Goal: Register for event/course

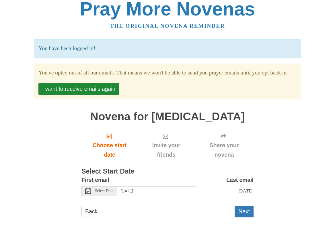
scroll to position [13, 0]
click at [243, 209] on button "Next" at bounding box center [244, 212] width 19 height 12
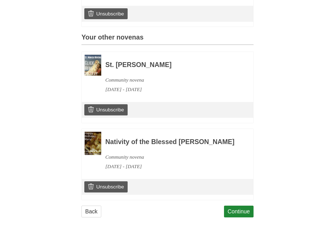
scroll to position [270, 0]
click at [241, 211] on link "Continue" at bounding box center [239, 212] width 30 height 12
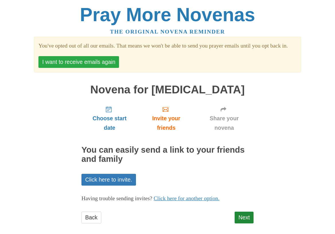
click at [96, 68] on button "I want to receive emails again" at bounding box center [78, 62] width 81 height 12
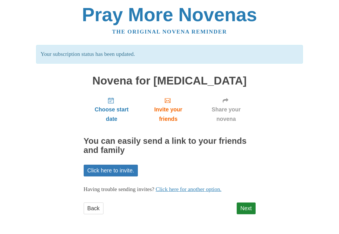
click at [245, 199] on div "Choose start date Invite your friends Share your novena You can easily send a l…" at bounding box center [170, 157] width 172 height 128
click at [244, 206] on link "Next" at bounding box center [246, 209] width 19 height 12
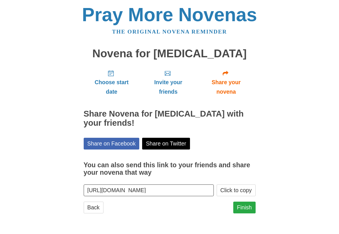
click at [247, 202] on link "Finish" at bounding box center [245, 208] width 22 height 12
